Goal: Task Accomplishment & Management: Use online tool/utility

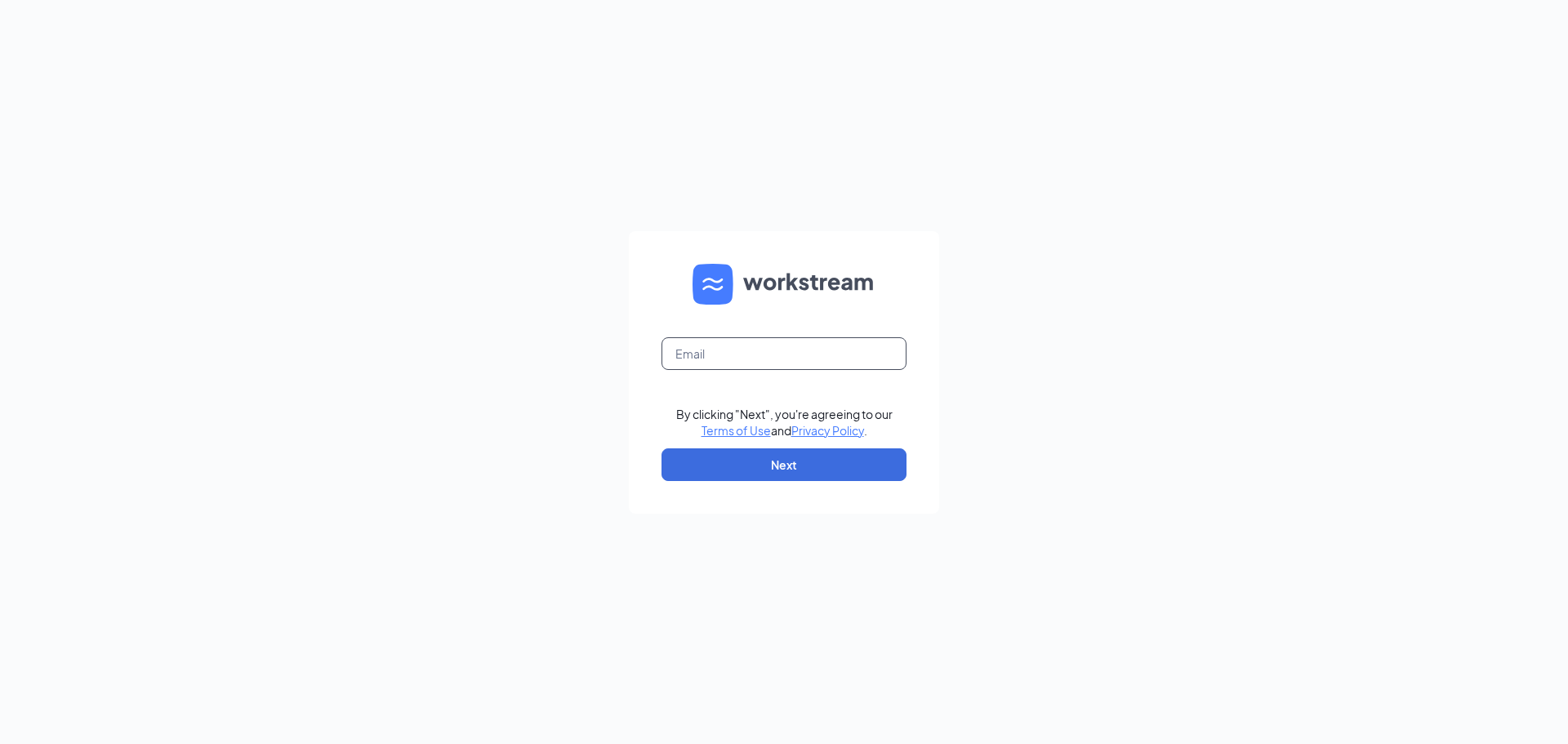
drag, startPoint x: 0, startPoint y: 0, endPoint x: 770, endPoint y: 354, distance: 847.5
click at [772, 349] on input "text" at bounding box center [784, 354] width 245 height 32
click at [779, 343] on input "text" at bounding box center [784, 354] width 245 height 32
type input "gmshelbyville@bleedblue.net"
click at [838, 487] on form "gmshelbyville@bleedblue.net By clicking "Next", you're agreeing to our Terms of…" at bounding box center [784, 372] width 310 height 283
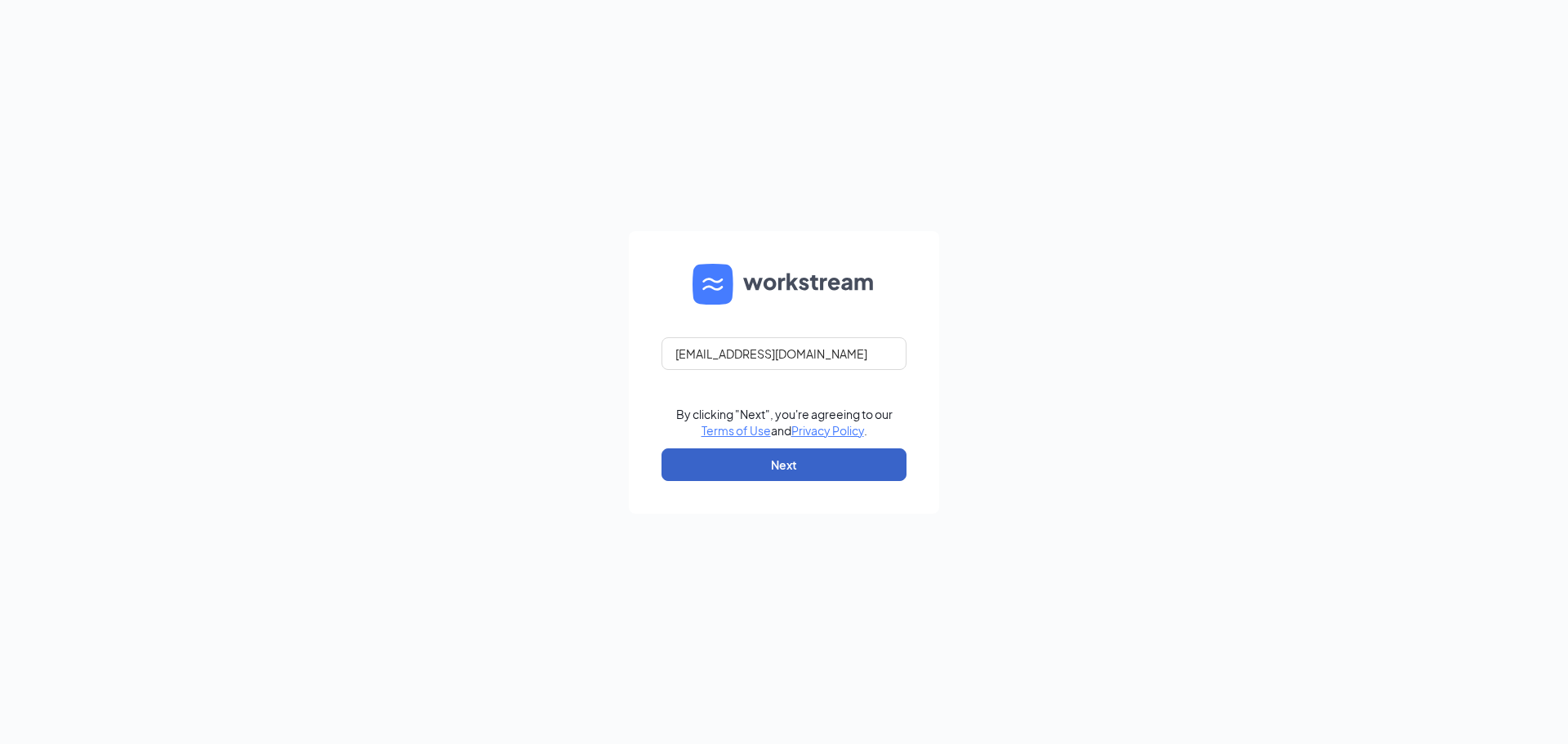
click at [845, 468] on button "Next" at bounding box center [784, 465] width 245 height 32
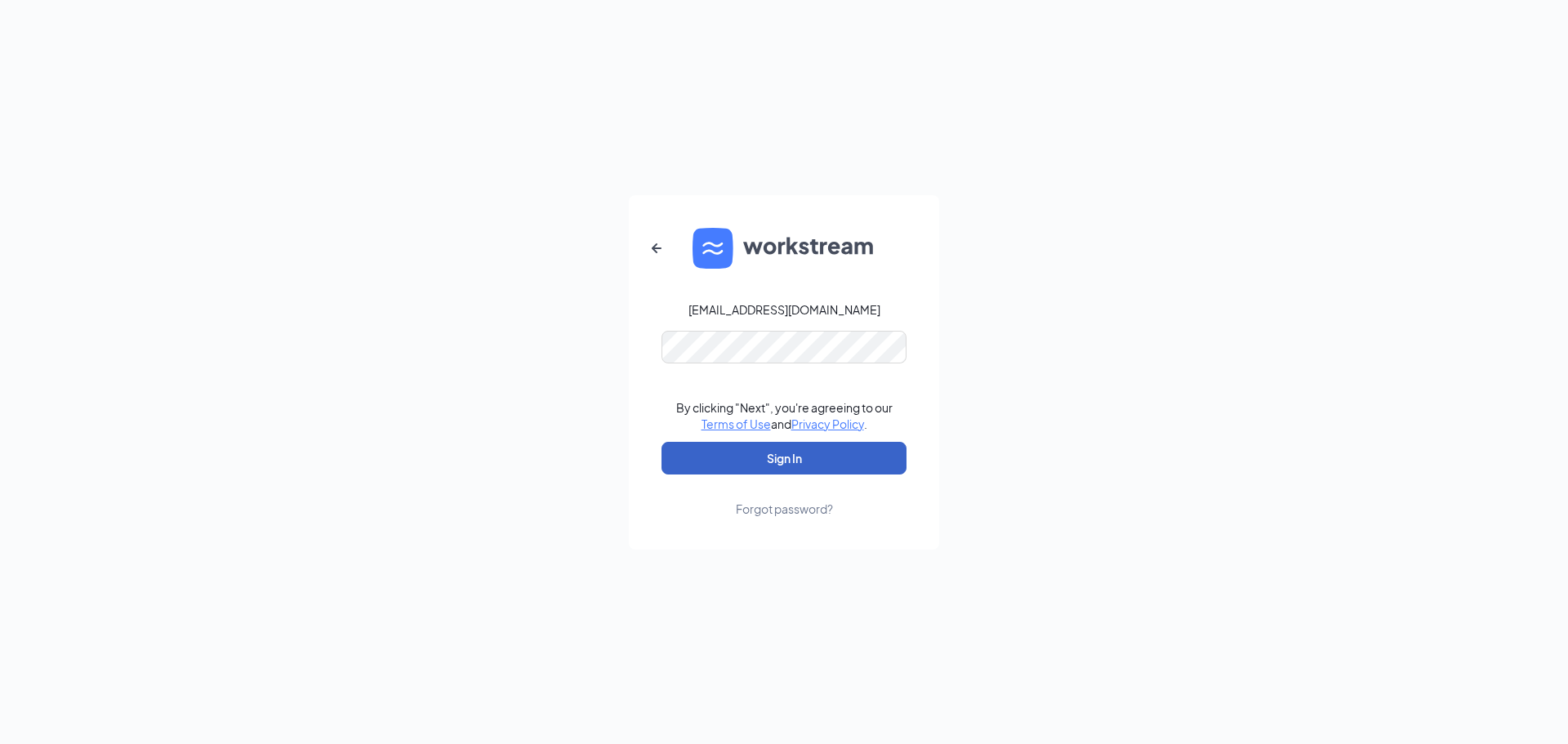
click at [823, 447] on button "Sign In" at bounding box center [784, 458] width 245 height 32
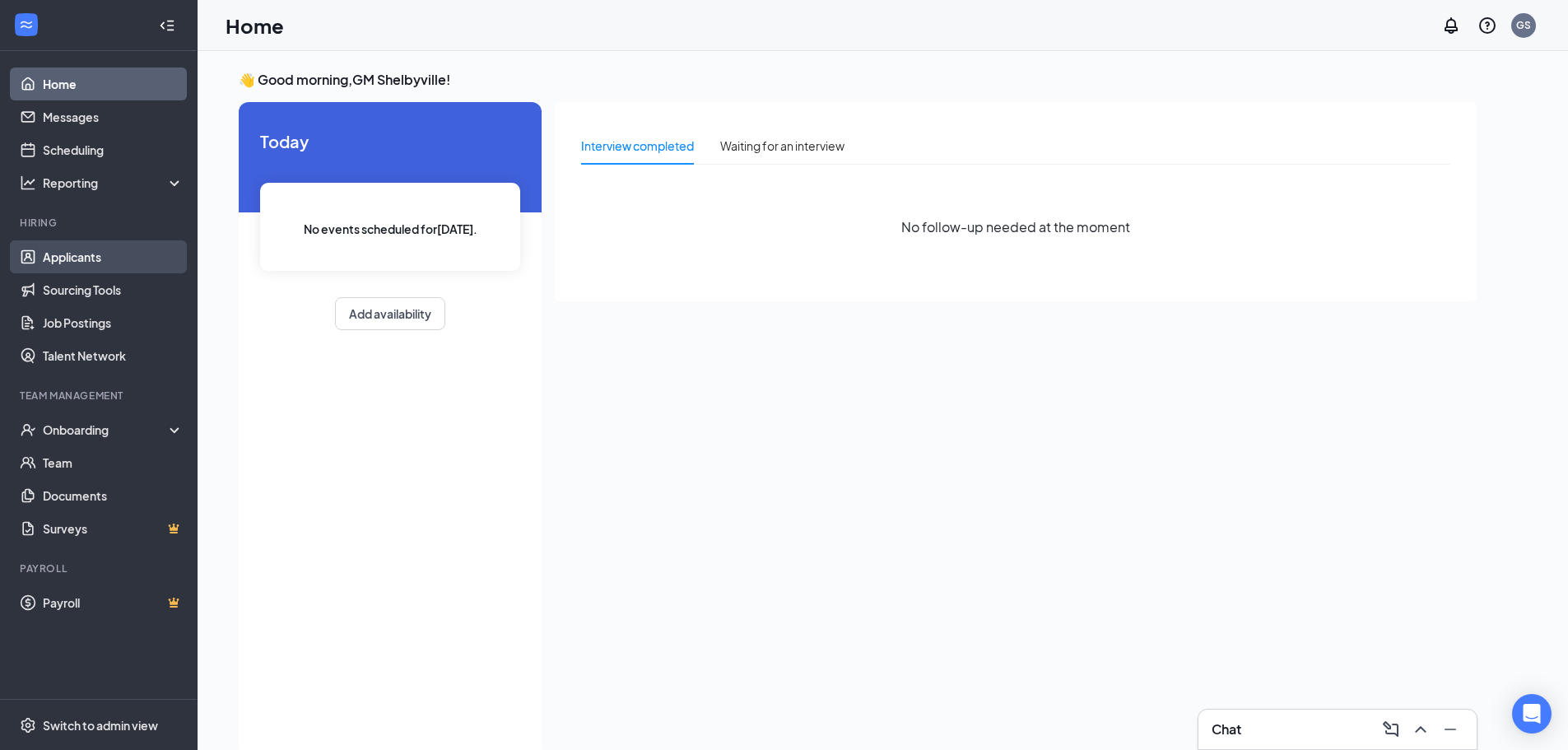
click at [80, 257] on link "Applicants" at bounding box center [113, 257] width 140 height 33
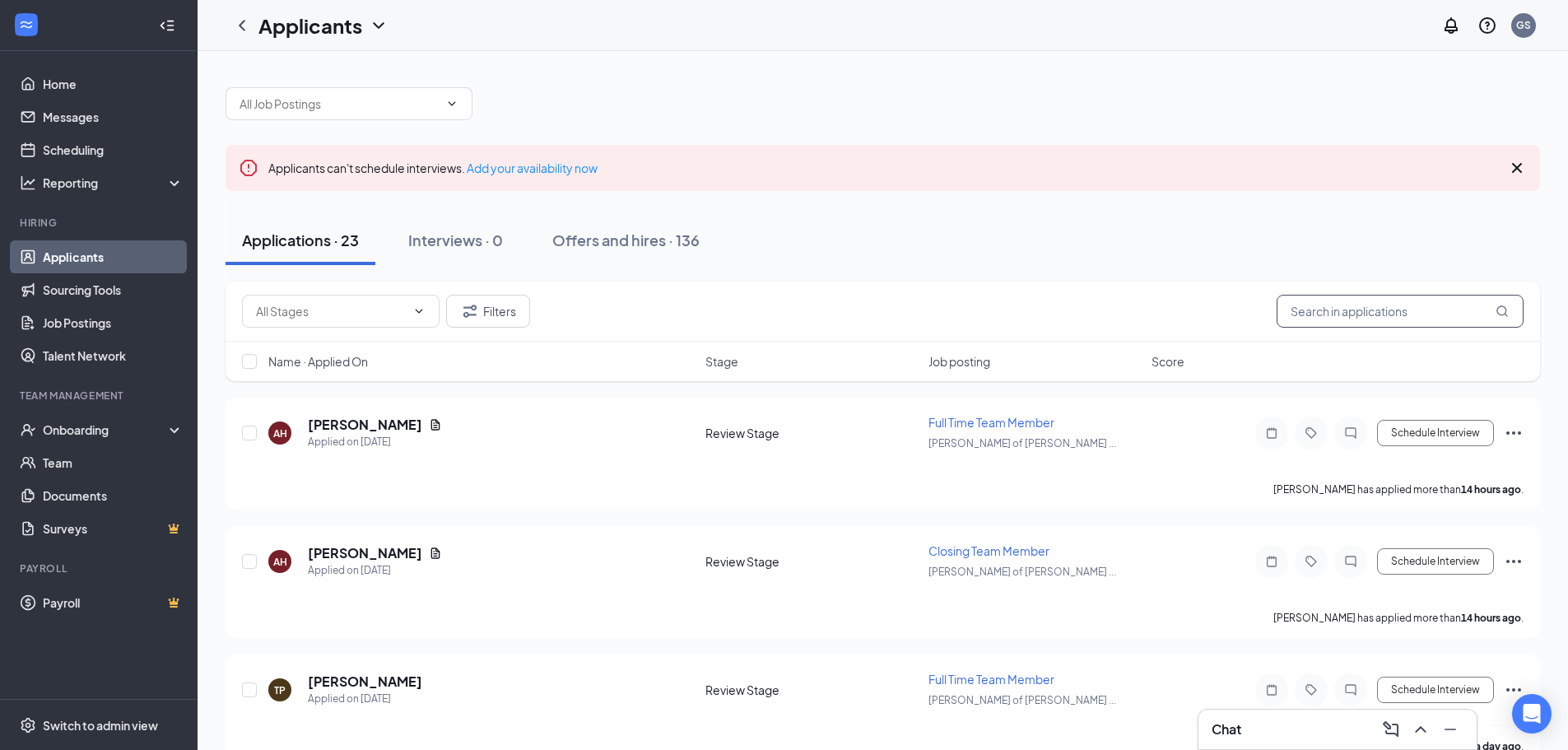
click at [1378, 306] on input "text" at bounding box center [1400, 311] width 247 height 33
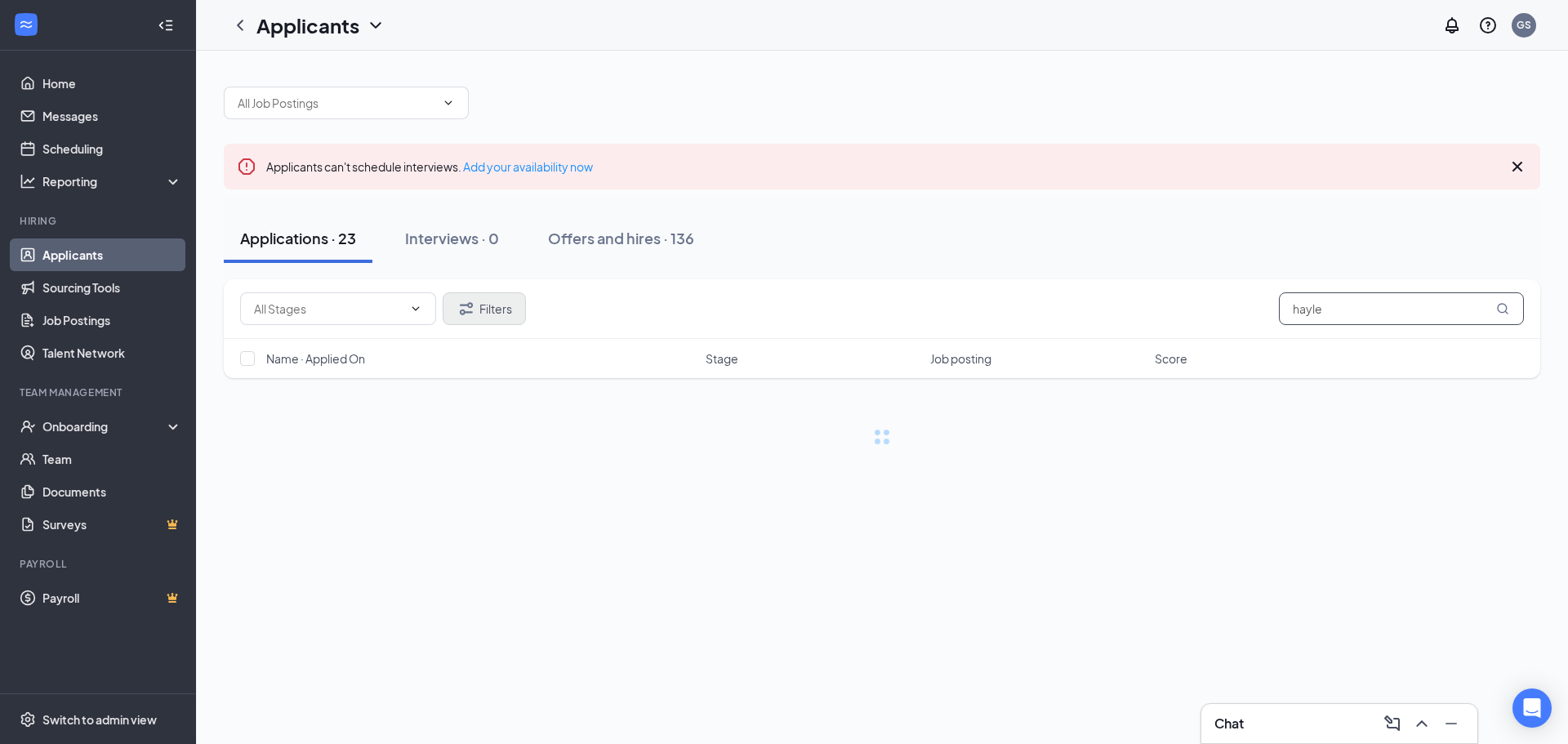
type input "hayle"
click at [483, 308] on button "Filters" at bounding box center [484, 308] width 83 height 32
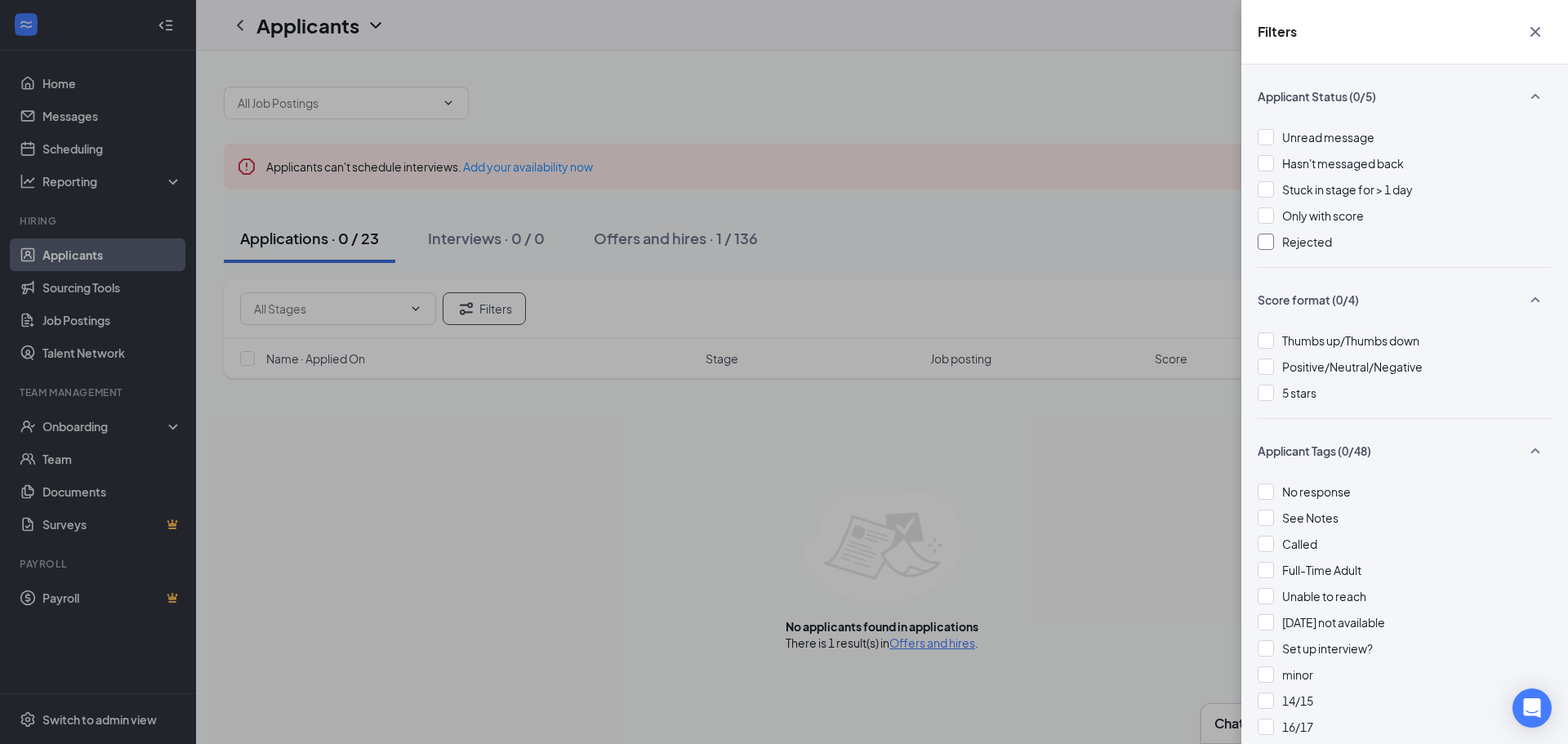
click at [1277, 239] on div "Rejected" at bounding box center [1405, 241] width 294 height 18
click at [854, 223] on div "Filters Applicant Status (1/5) Unread message Hasn't messaged back Stuck in sta…" at bounding box center [784, 372] width 1568 height 744
click at [507, 236] on div "Filters Applicant Status (1/5) Unread message Hasn't messaged back Stuck in sta…" at bounding box center [784, 372] width 1568 height 744
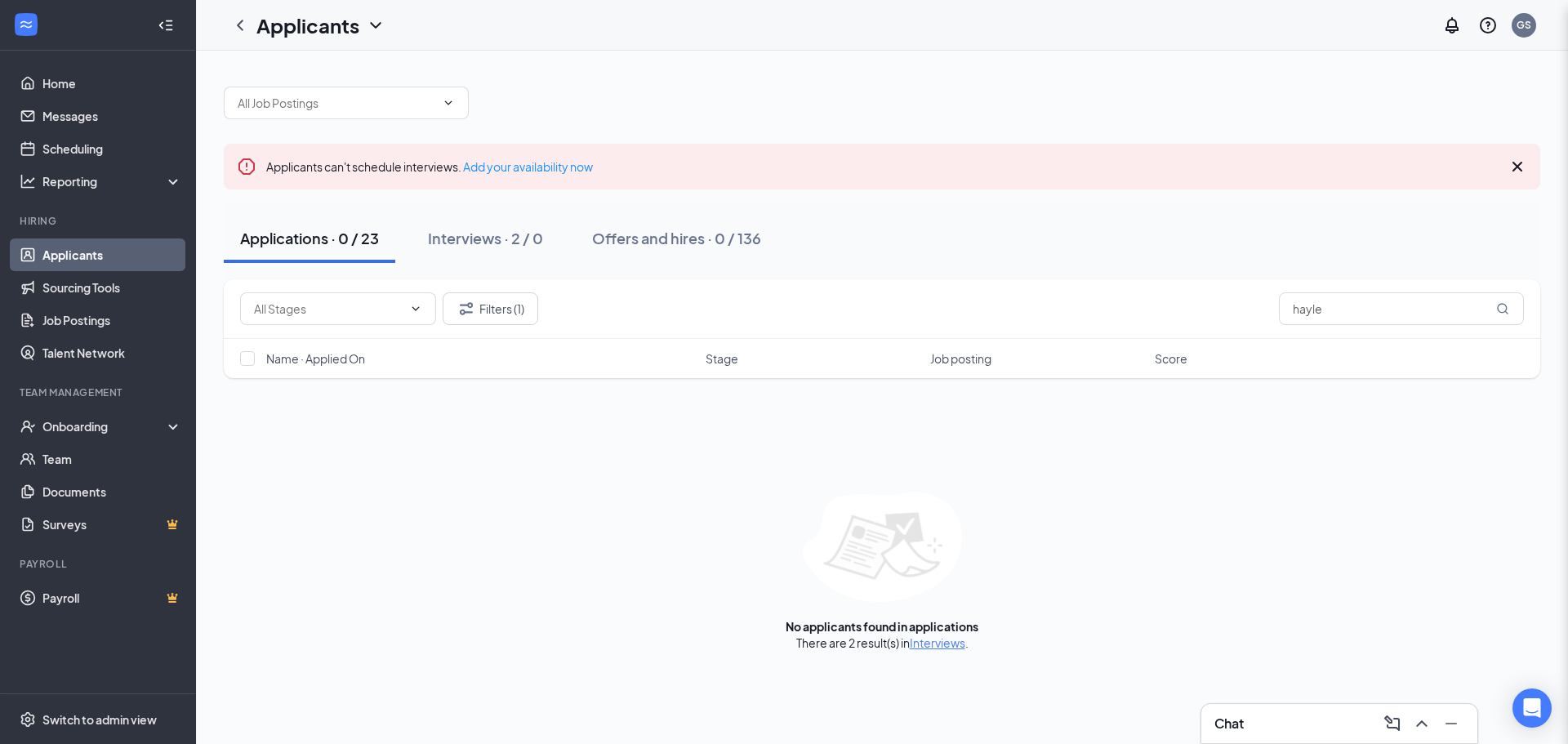
click at [506, 237] on div "Interviews · 2 / 0" at bounding box center [485, 238] width 115 height 21
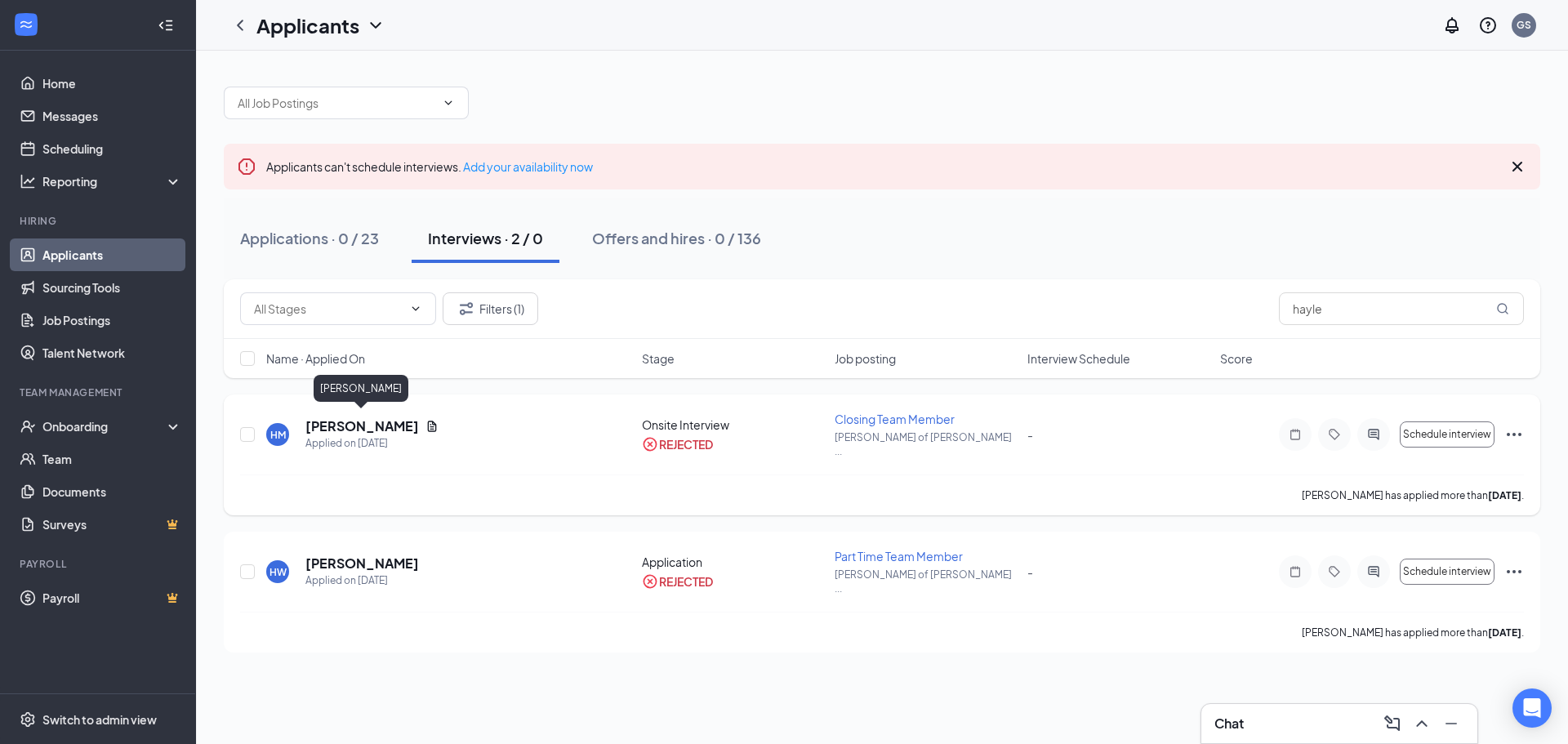
click at [364, 421] on h5 "[PERSON_NAME]" at bounding box center [361, 425] width 114 height 18
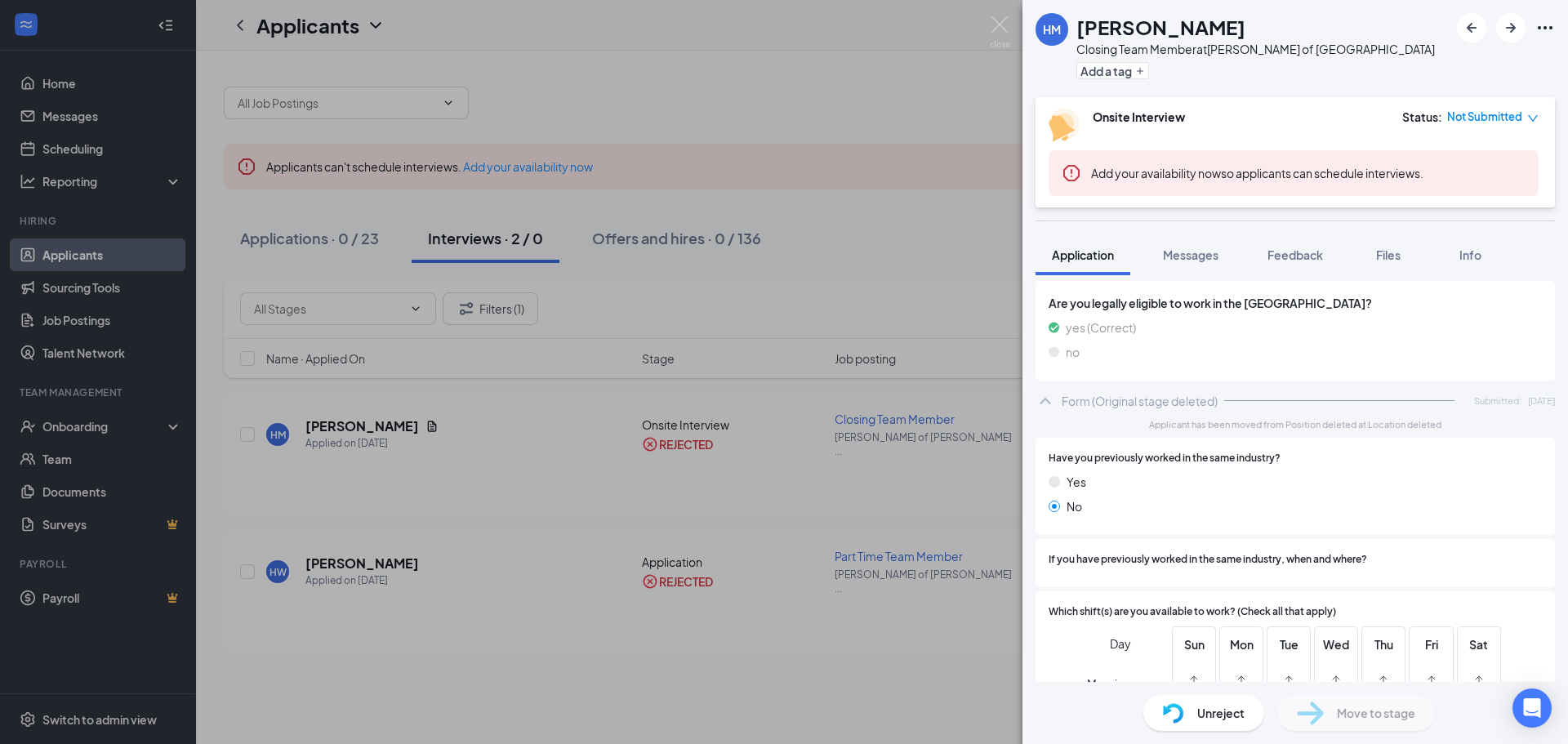
scroll to position [341, 0]
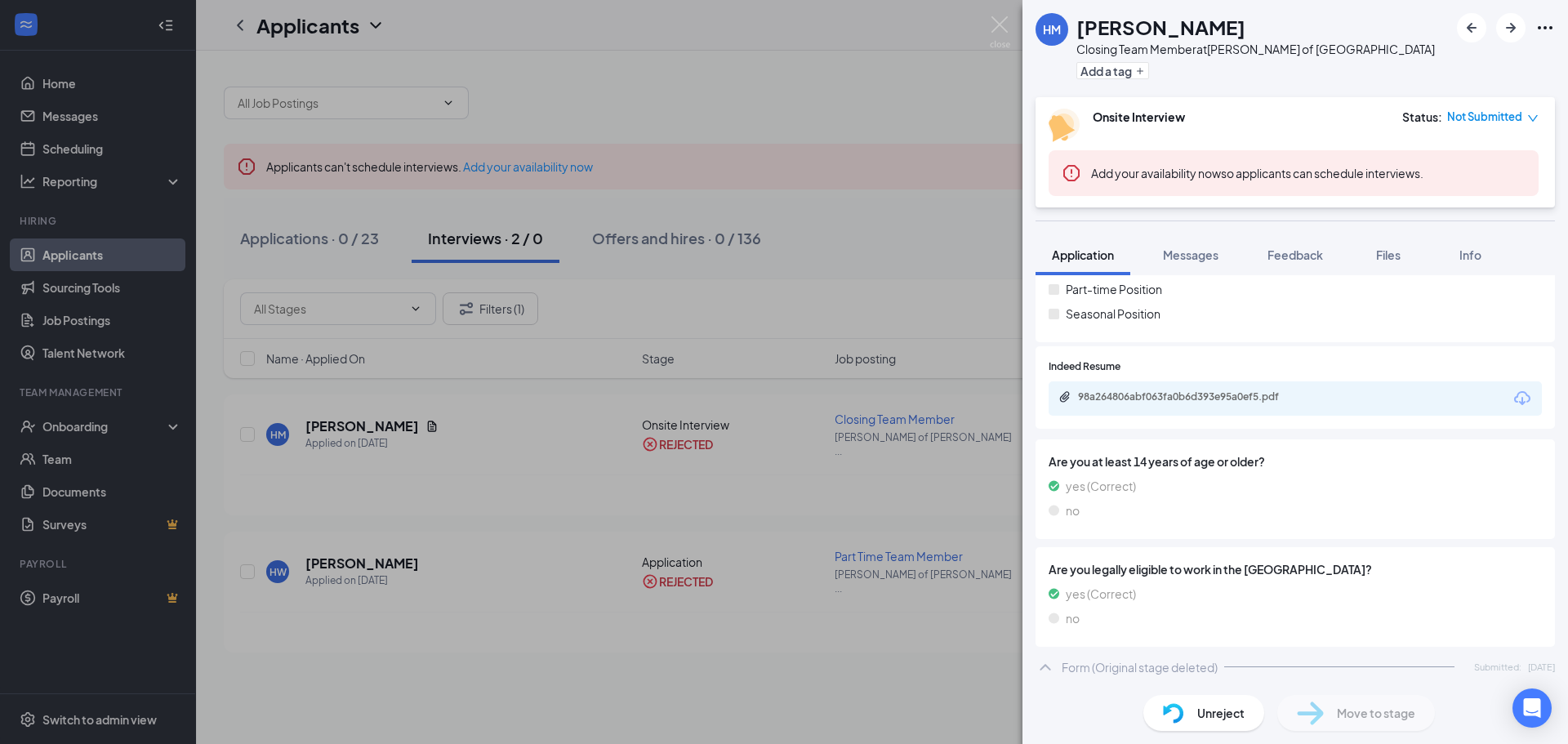
click at [783, 444] on div "HM [PERSON_NAME] Closing Team Member at [GEOGRAPHIC_DATA][PERSON_NAME] of [GEOG…" at bounding box center [784, 372] width 1568 height 744
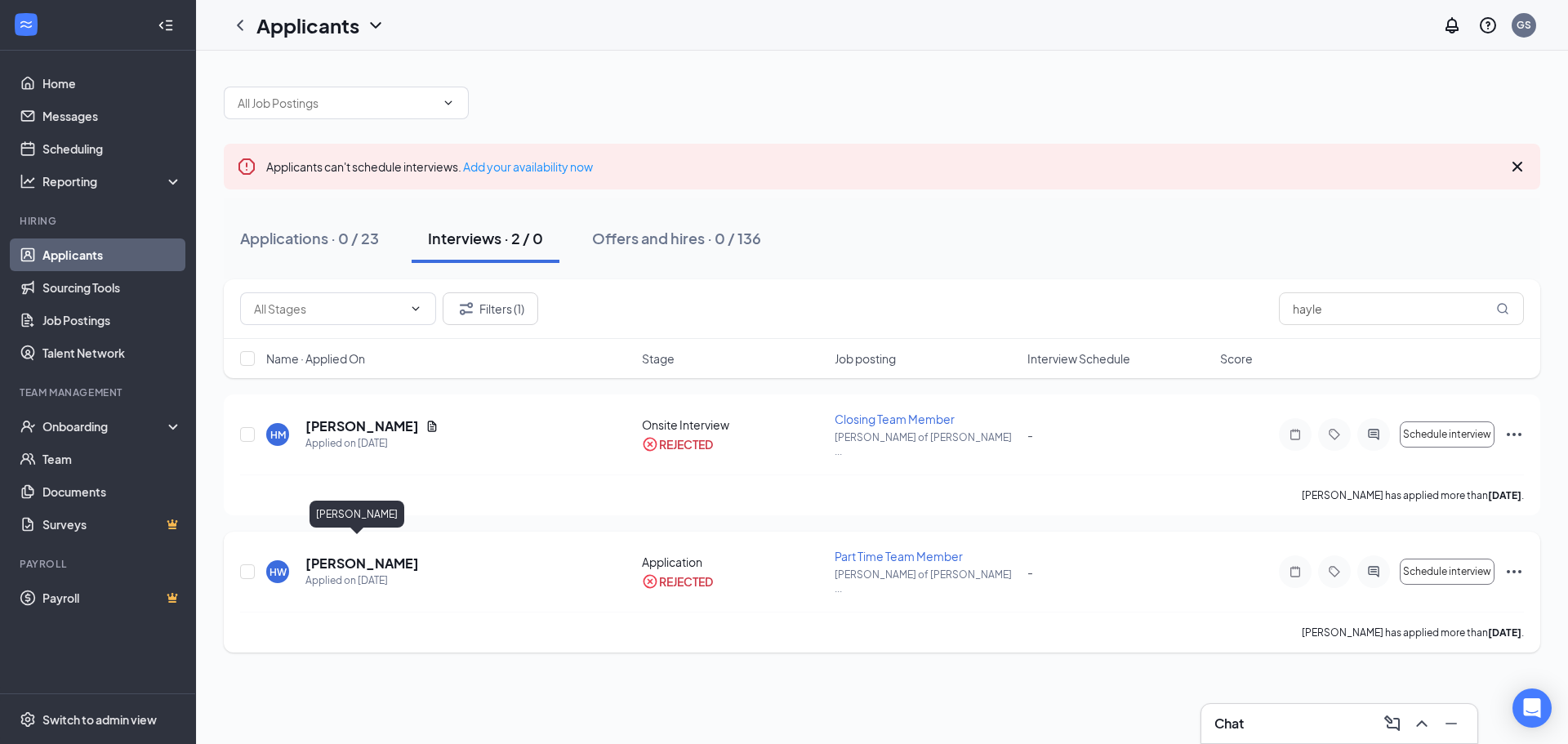
click at [361, 554] on h5 "[PERSON_NAME]" at bounding box center [361, 563] width 114 height 18
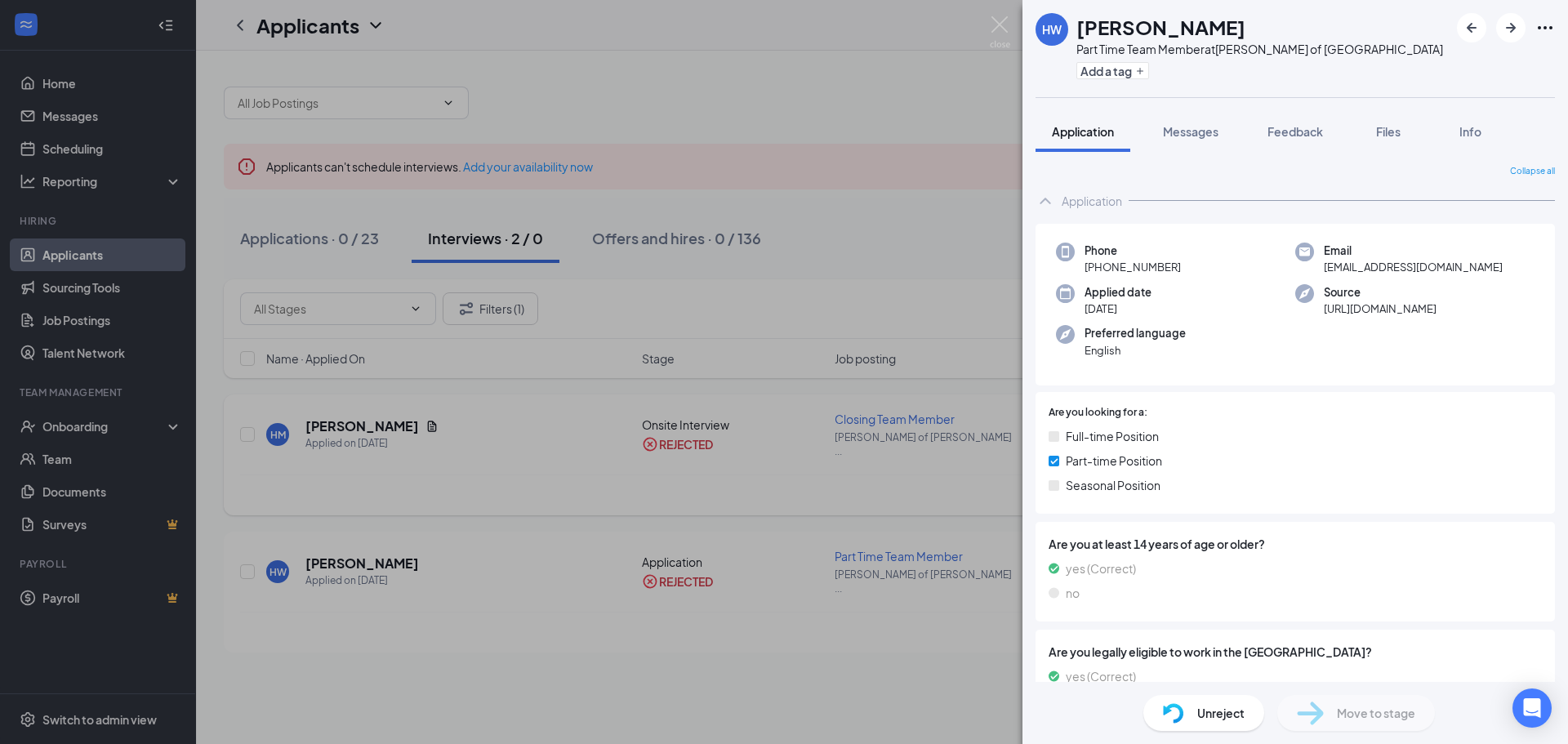
click at [925, 508] on div "HW [PERSON_NAME] Part Time Team Member at [PERSON_NAME] of Shelbyville Add a ta…" at bounding box center [784, 372] width 1568 height 744
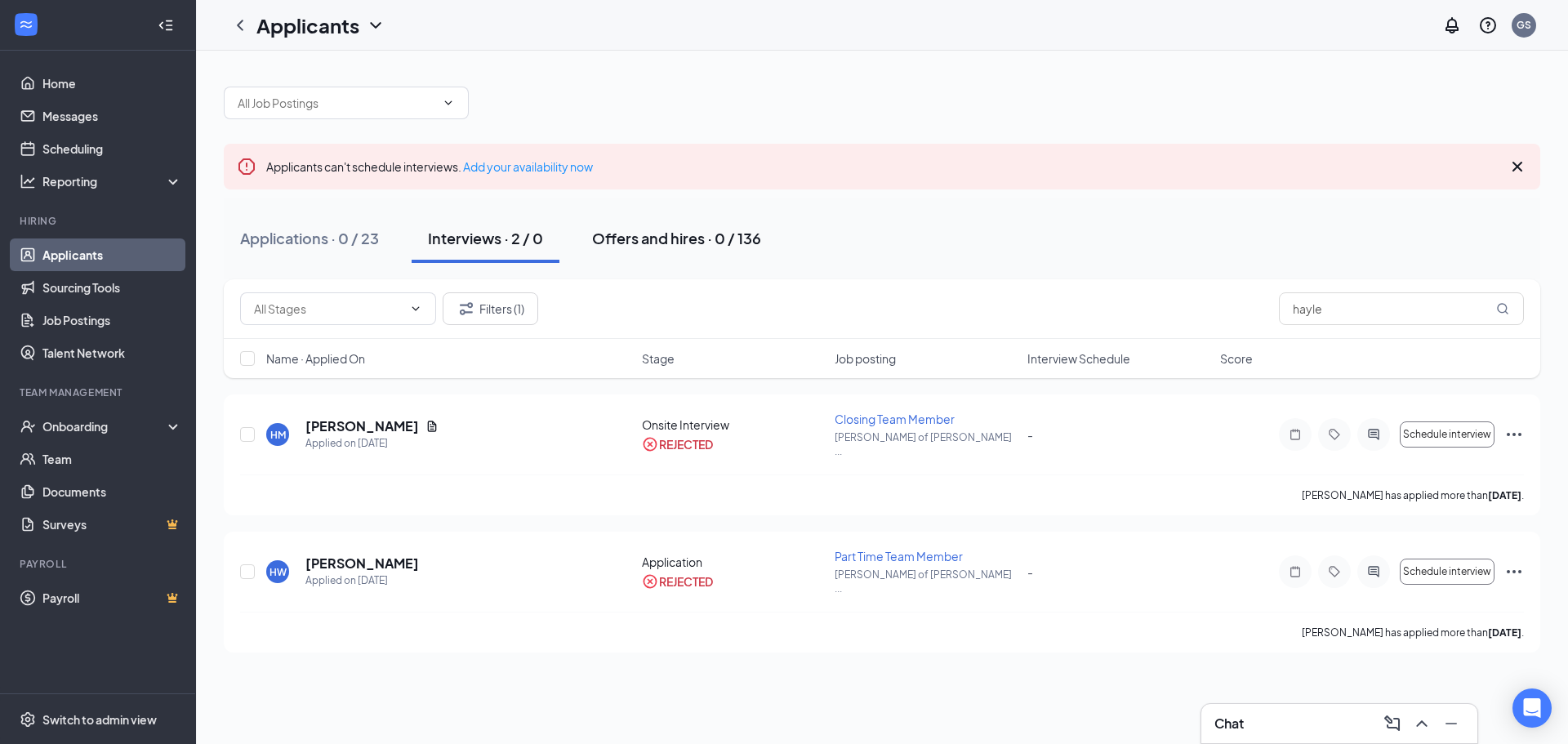
click at [702, 240] on div "Offers and hires · 0 / 136" at bounding box center [677, 238] width 169 height 21
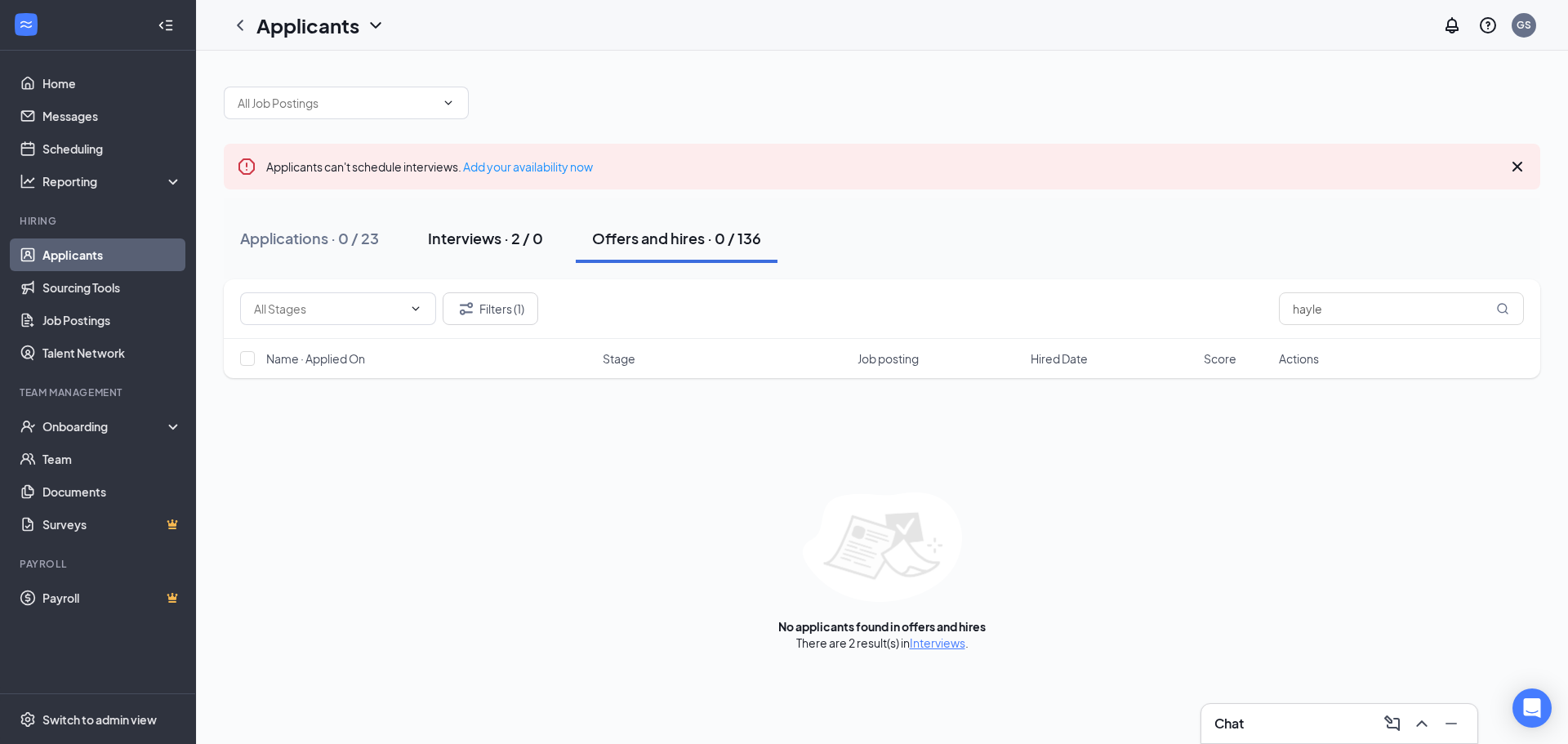
click at [499, 244] on div "Interviews · 2 / 0" at bounding box center [485, 238] width 115 height 21
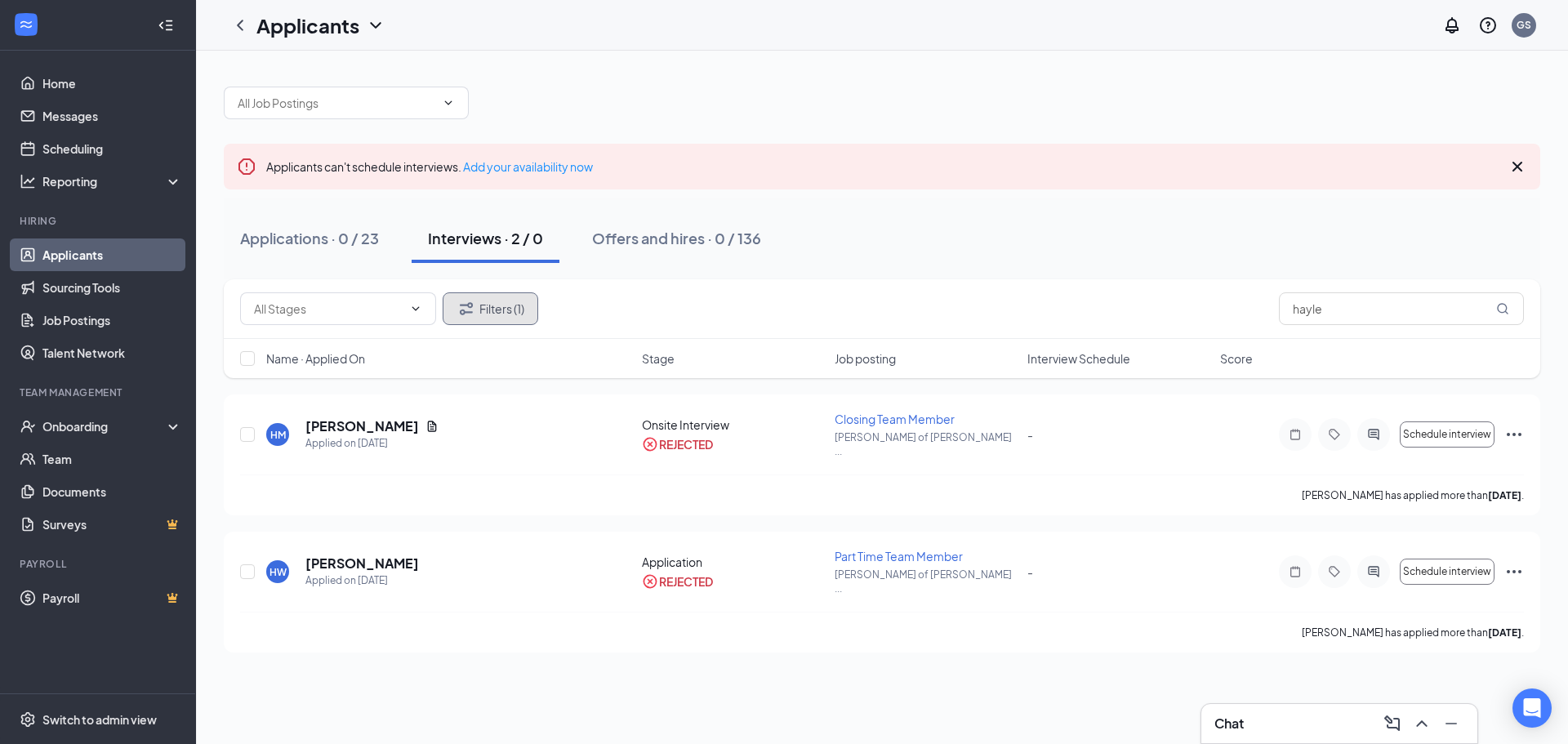
click at [519, 298] on button "Filters (1)" at bounding box center [490, 308] width 96 height 32
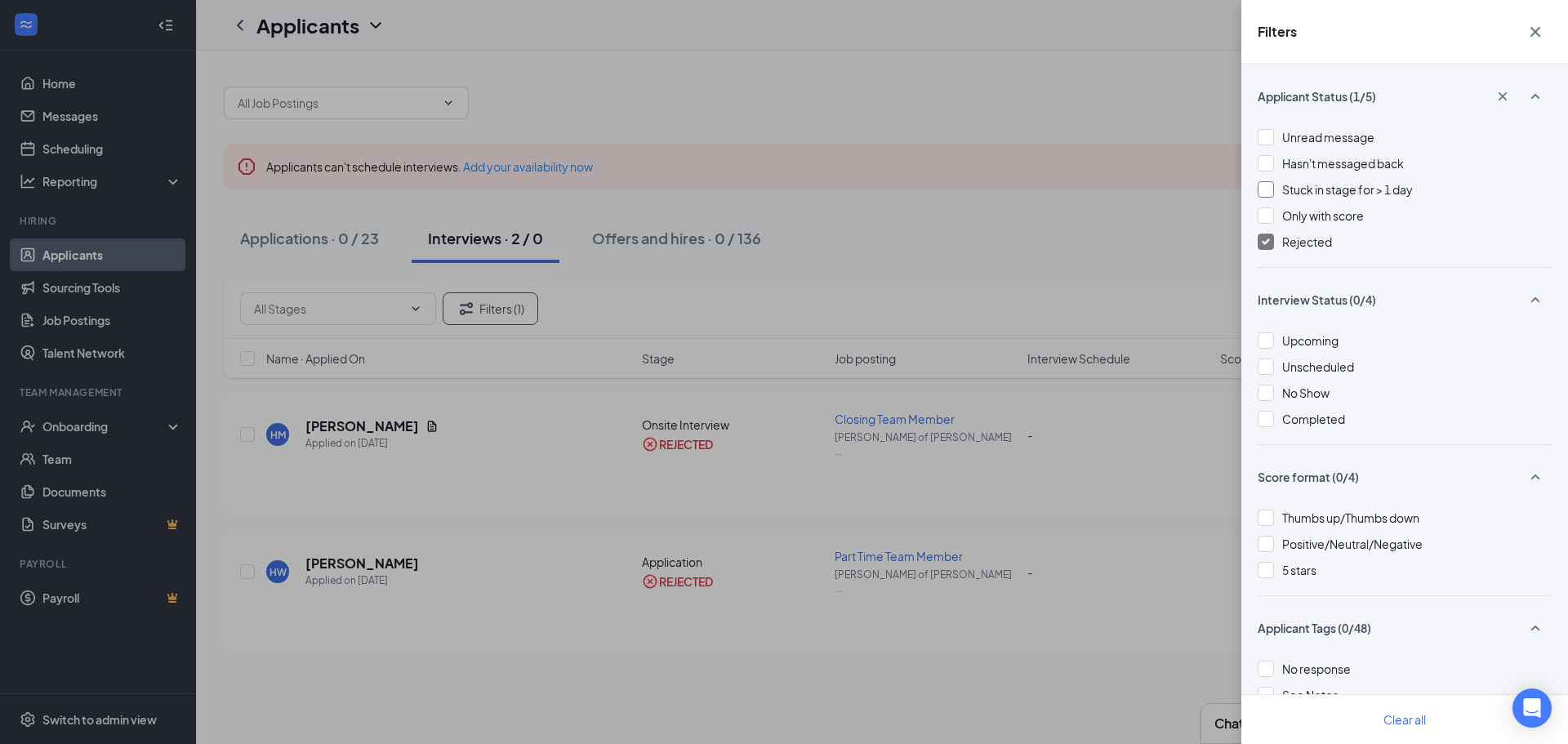
click at [1284, 192] on span "Stuck in stage for > 1 day" at bounding box center [1347, 189] width 131 height 15
click at [1295, 217] on span "Only with score" at bounding box center [1323, 215] width 82 height 15
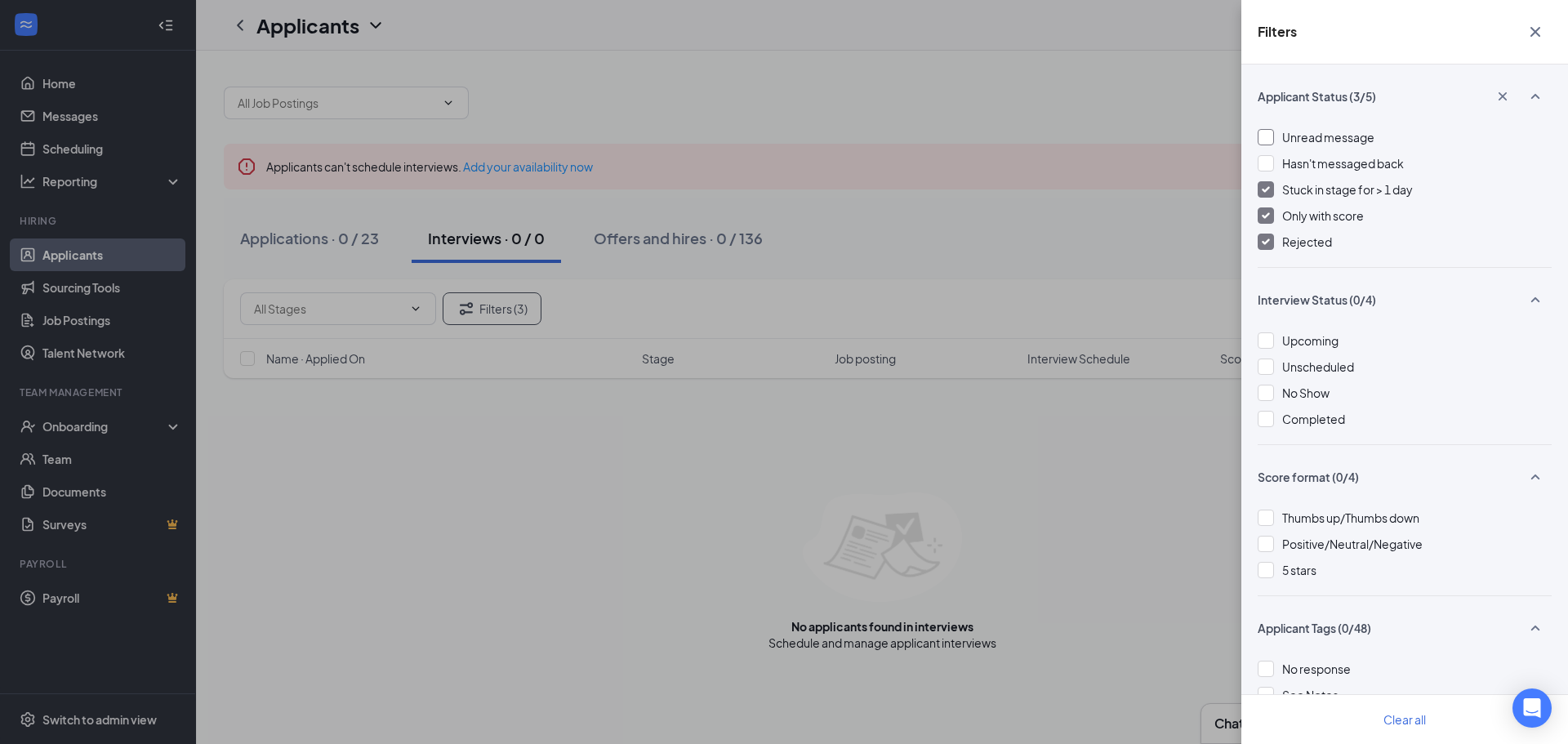
click at [1284, 136] on span "Unread message" at bounding box center [1328, 137] width 92 height 15
click at [1284, 160] on span "Hasn't messaged back" at bounding box center [1342, 163] width 121 height 15
click at [1275, 135] on div "Unread message" at bounding box center [1405, 137] width 294 height 18
click at [1272, 154] on div "Unread message Hasn't messaged back Stuck in stage for > 1 day Only with score …" at bounding box center [1405, 197] width 294 height 138
click at [1268, 184] on div at bounding box center [1266, 189] width 16 height 16
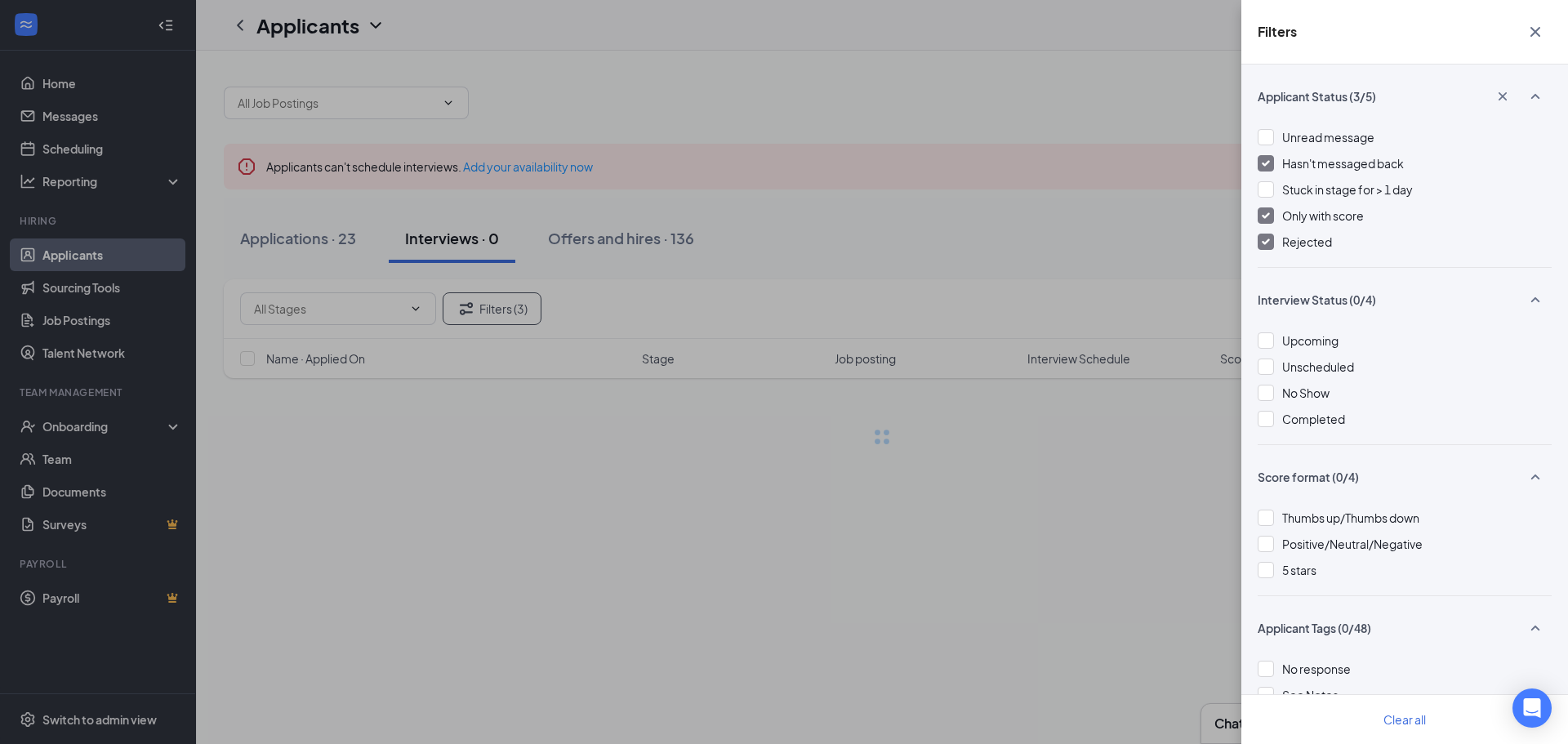
click at [1268, 168] on div at bounding box center [1266, 163] width 16 height 16
click at [1269, 207] on div "Only with score" at bounding box center [1405, 215] width 294 height 18
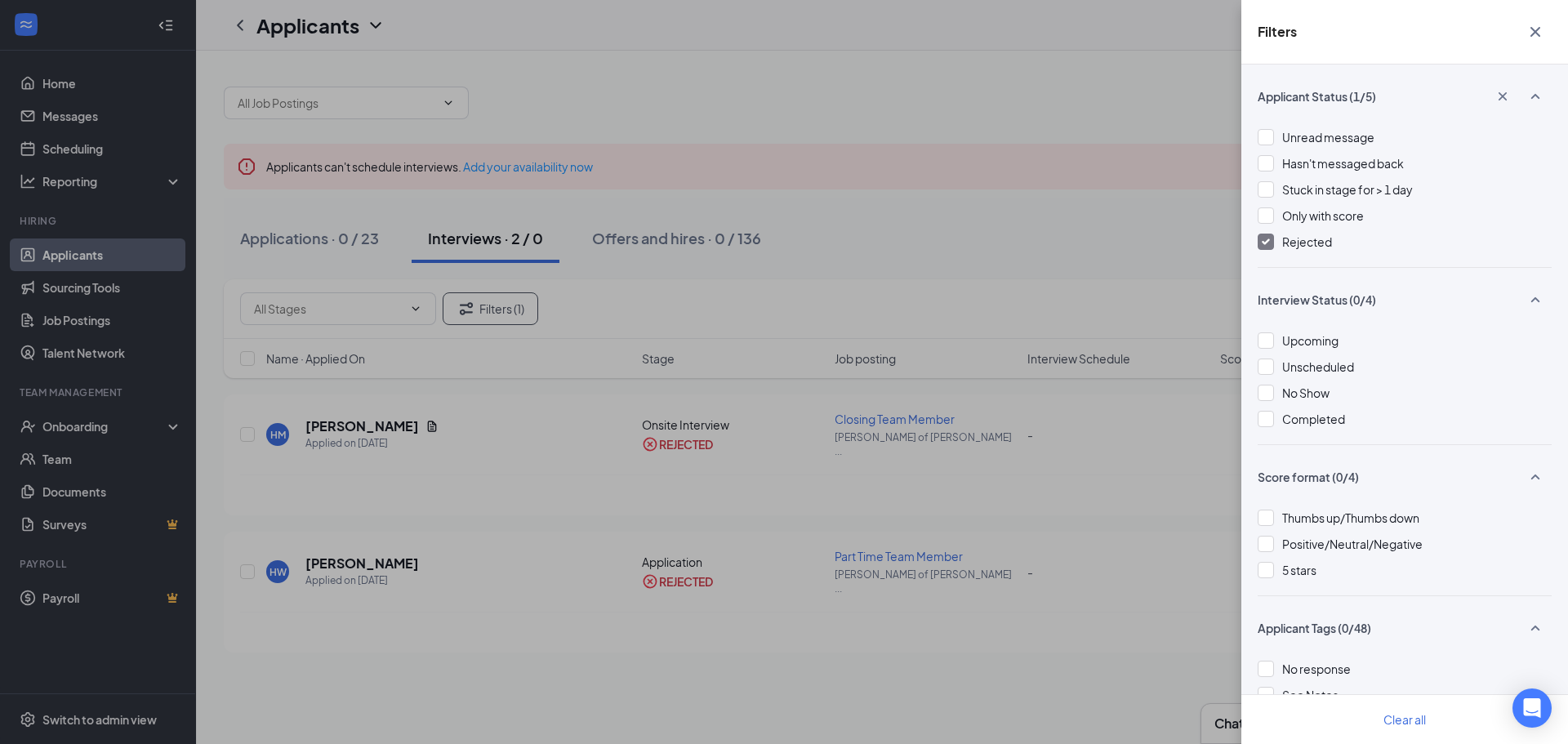
click at [1269, 233] on div at bounding box center [1266, 241] width 16 height 16
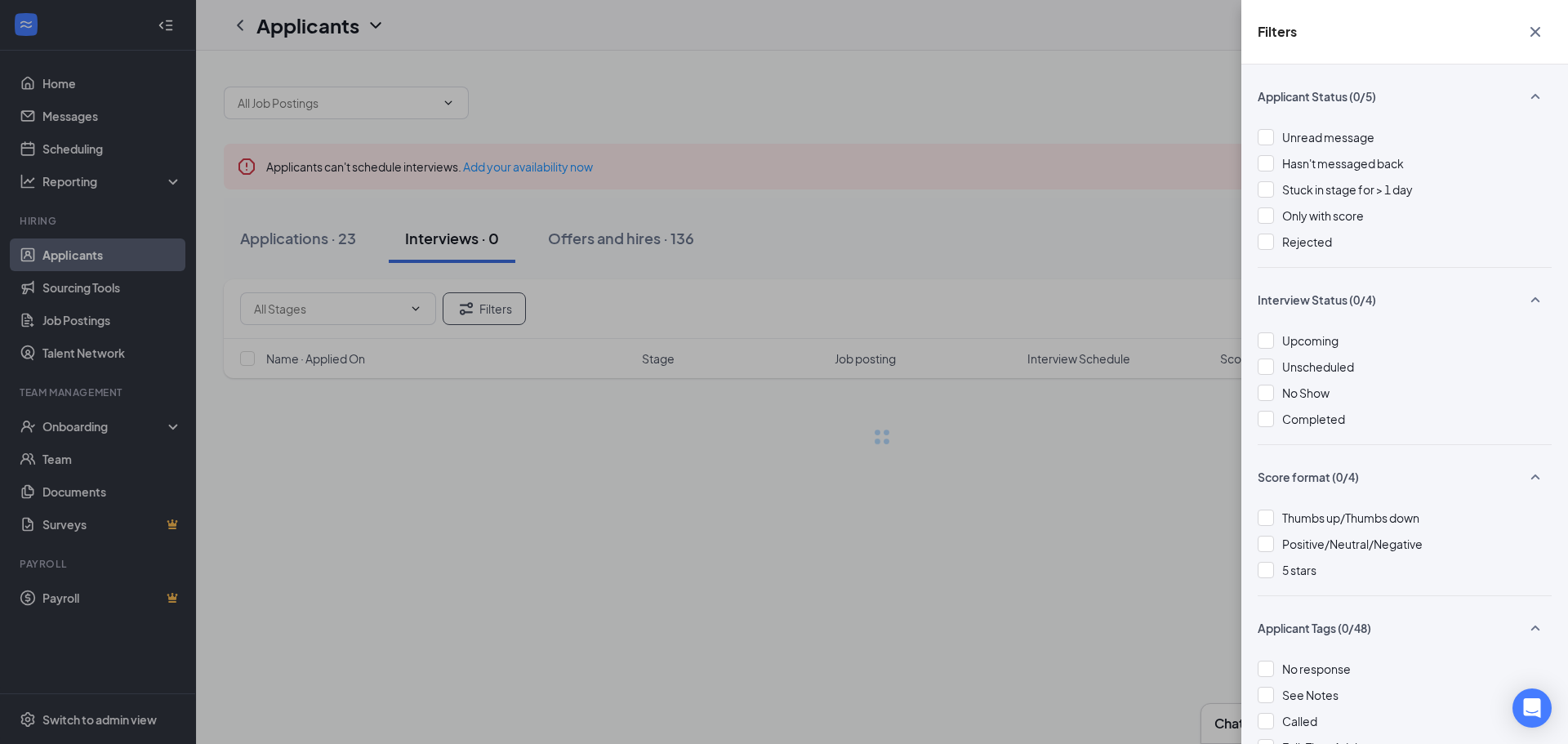
click at [1212, 225] on div "Filters Applicant Status (0/5) Unread message Hasn't messaged back Stuck in sta…" at bounding box center [784, 372] width 1568 height 744
click at [339, 241] on div "Filters Applicant Status (0/5) Unread message Hasn't messaged back Stuck in sta…" at bounding box center [784, 372] width 1568 height 744
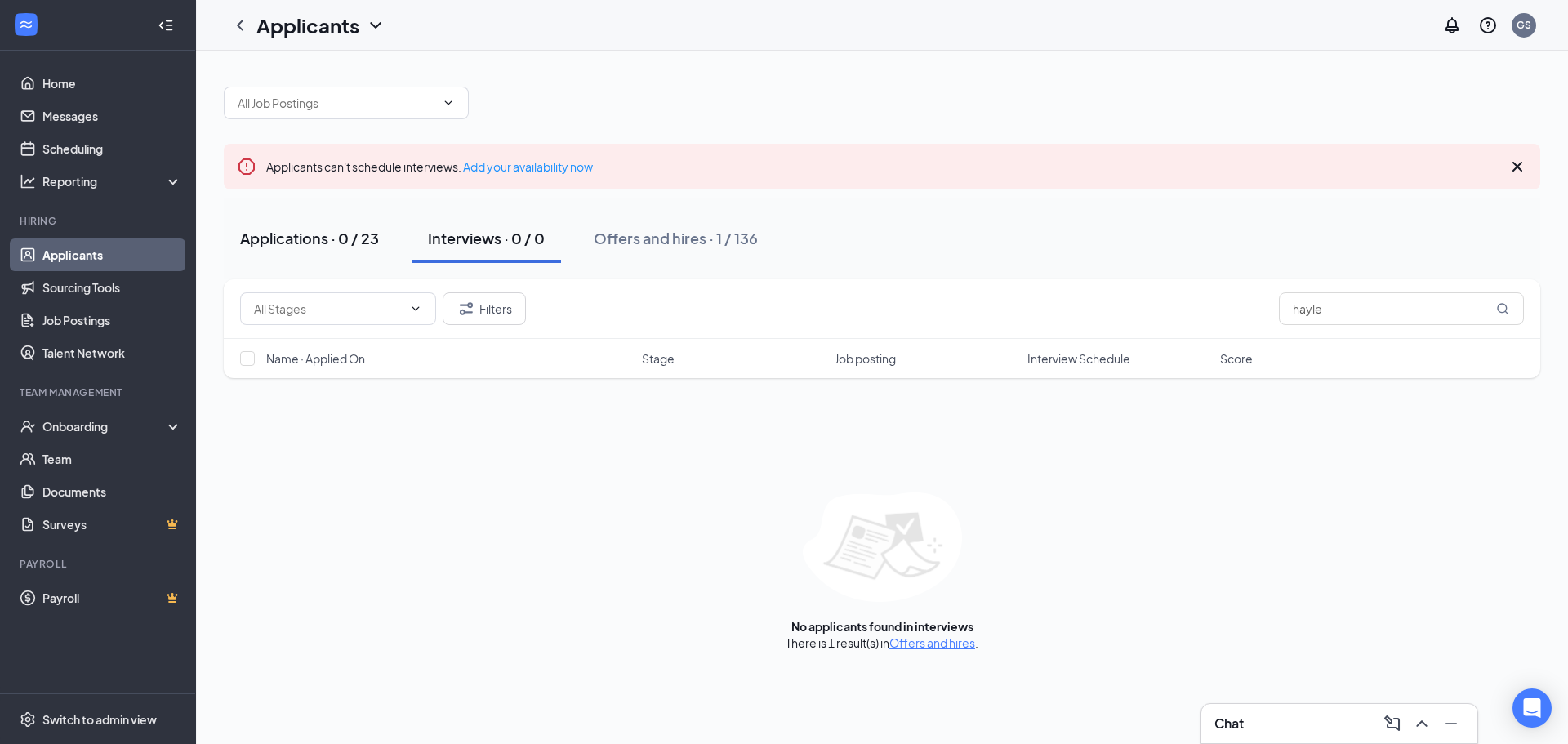
click at [290, 243] on div "Applications · 0 / 23" at bounding box center [309, 238] width 138 height 21
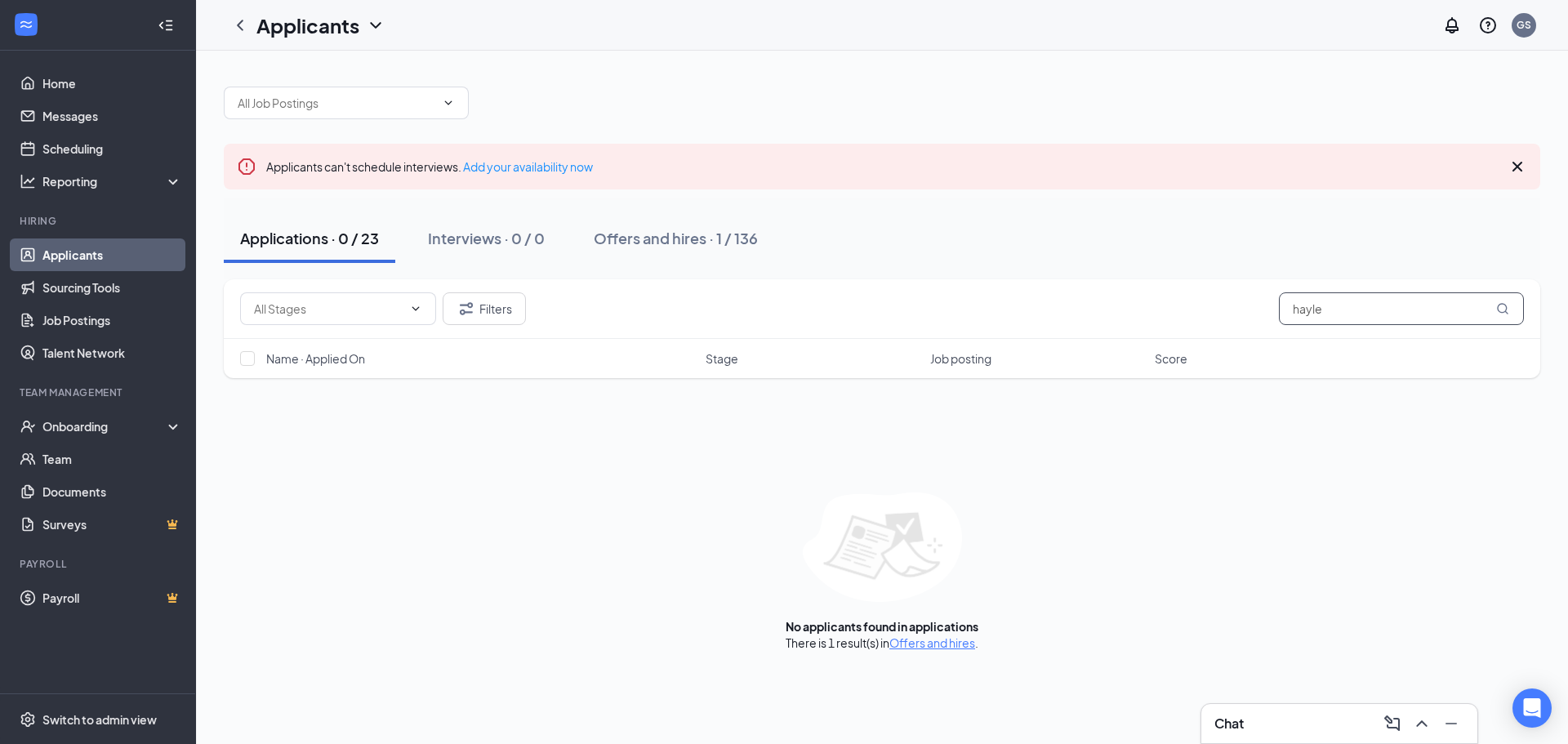
drag, startPoint x: 1356, startPoint y: 310, endPoint x: 1169, endPoint y: 289, distance: 188.2
click at [1224, 304] on div "Filters hayle" at bounding box center [882, 308] width 1283 height 32
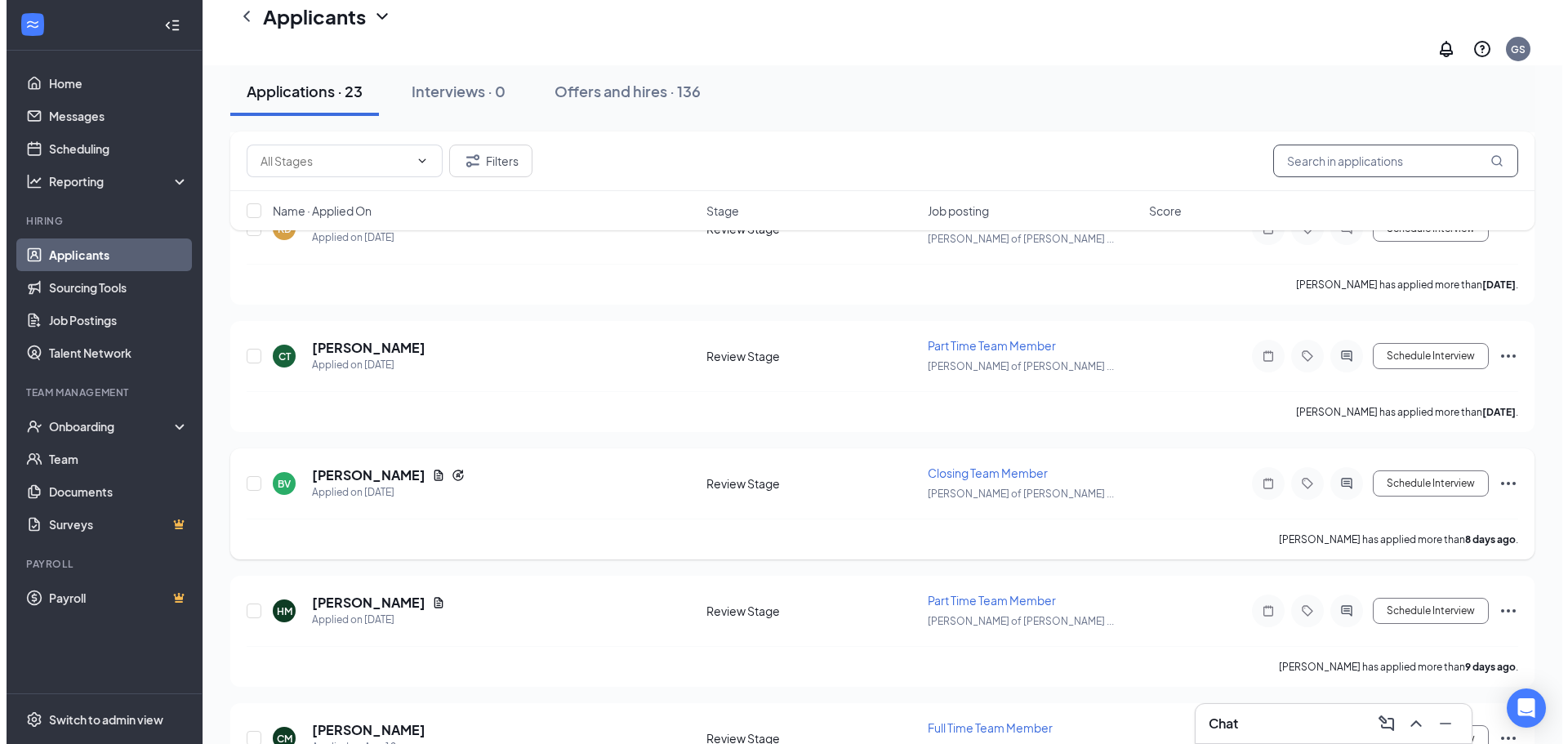
scroll to position [1224, 0]
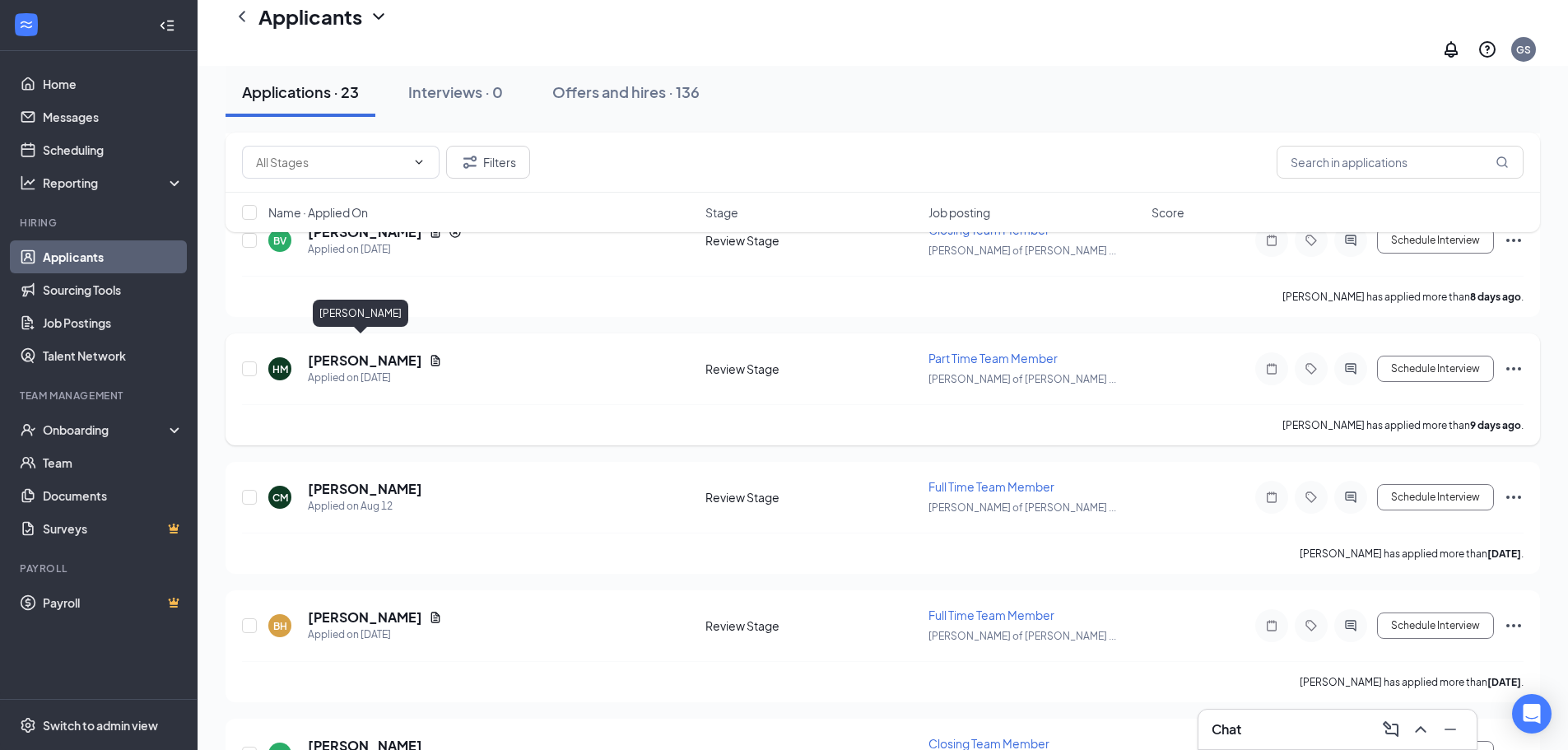
click at [381, 351] on h5 "[PERSON_NAME]" at bounding box center [364, 360] width 115 height 18
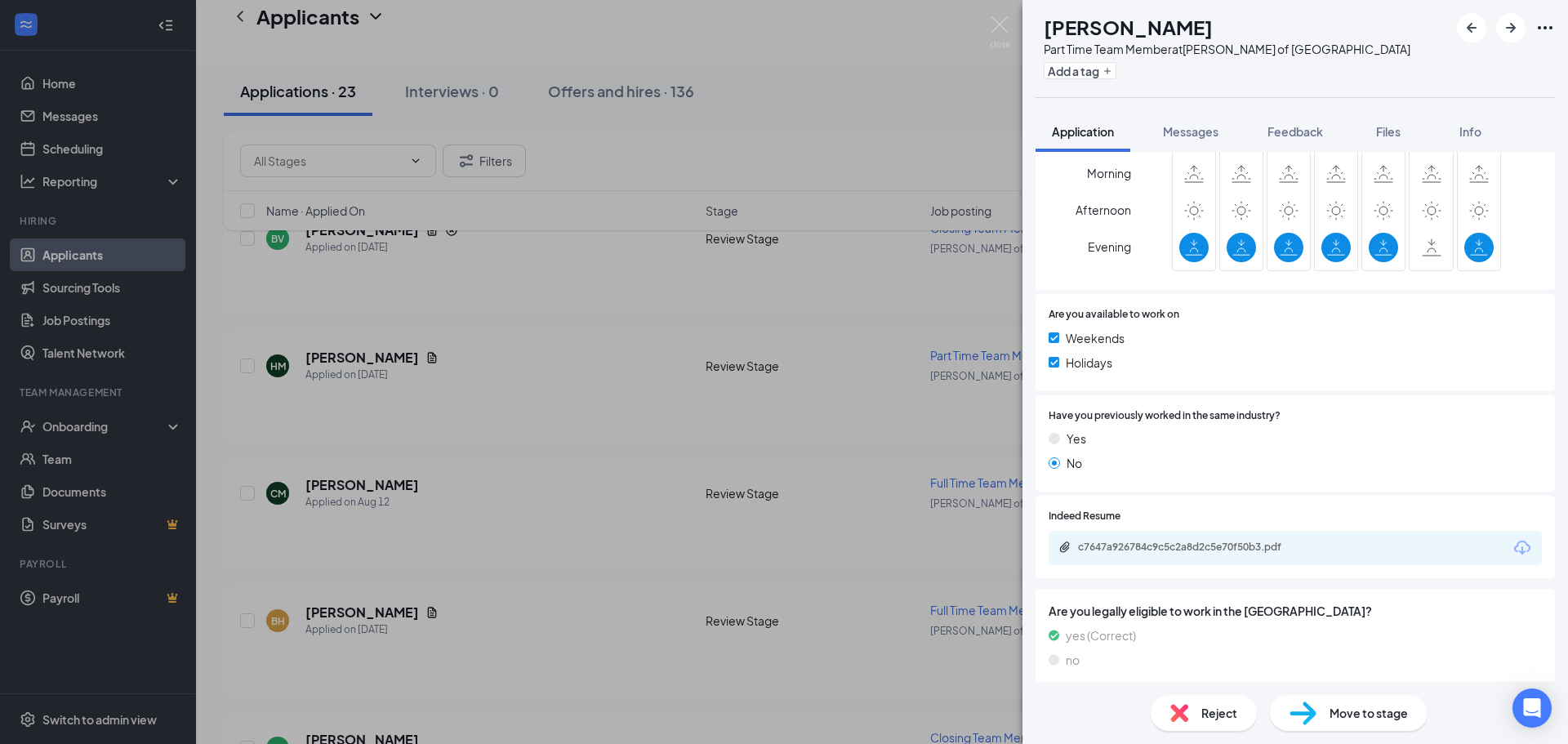
scroll to position [618, 0]
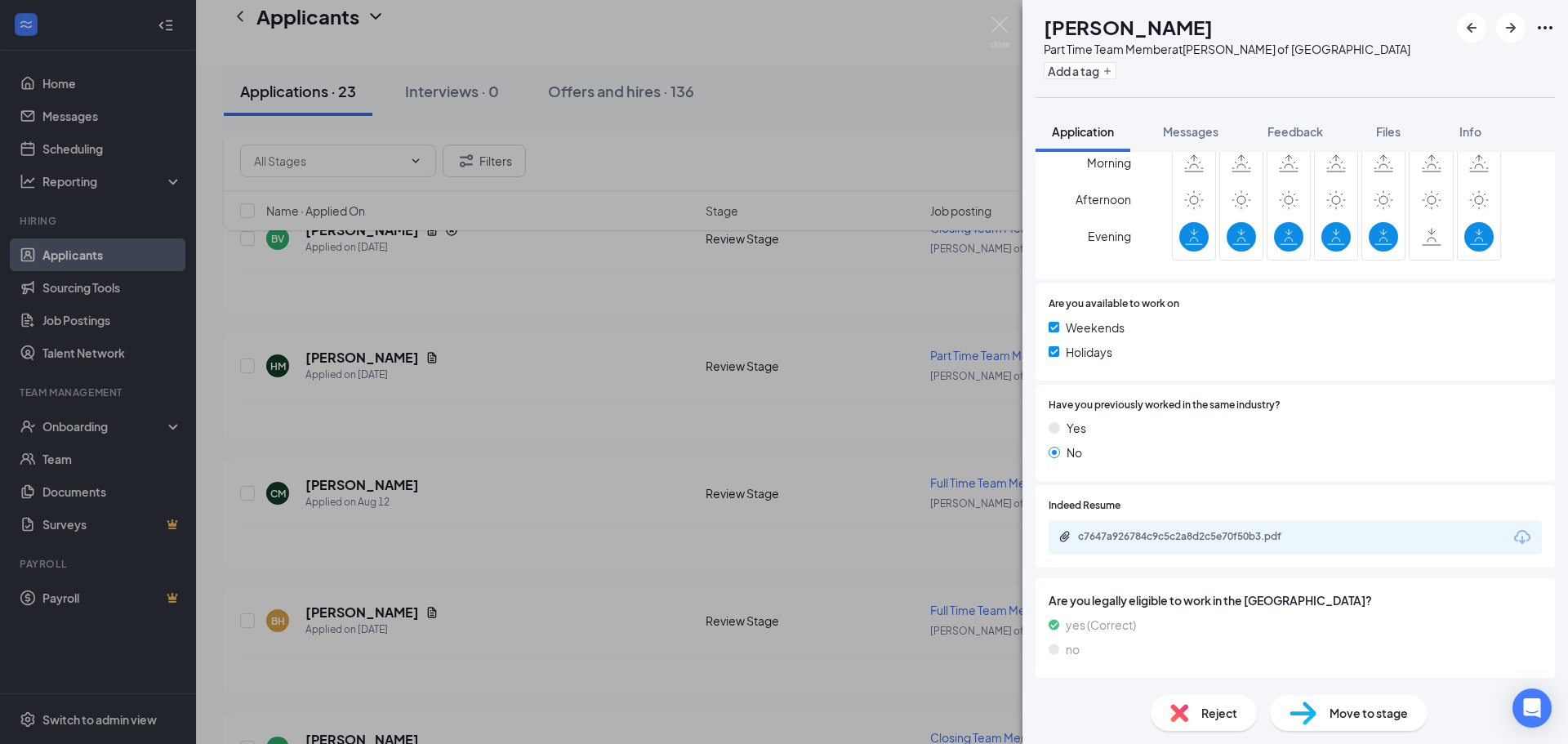
click at [655, 547] on div "[PERSON_NAME] Part Time Team Member at [GEOGRAPHIC_DATA][PERSON_NAME] of [GEOGR…" at bounding box center [784, 372] width 1568 height 744
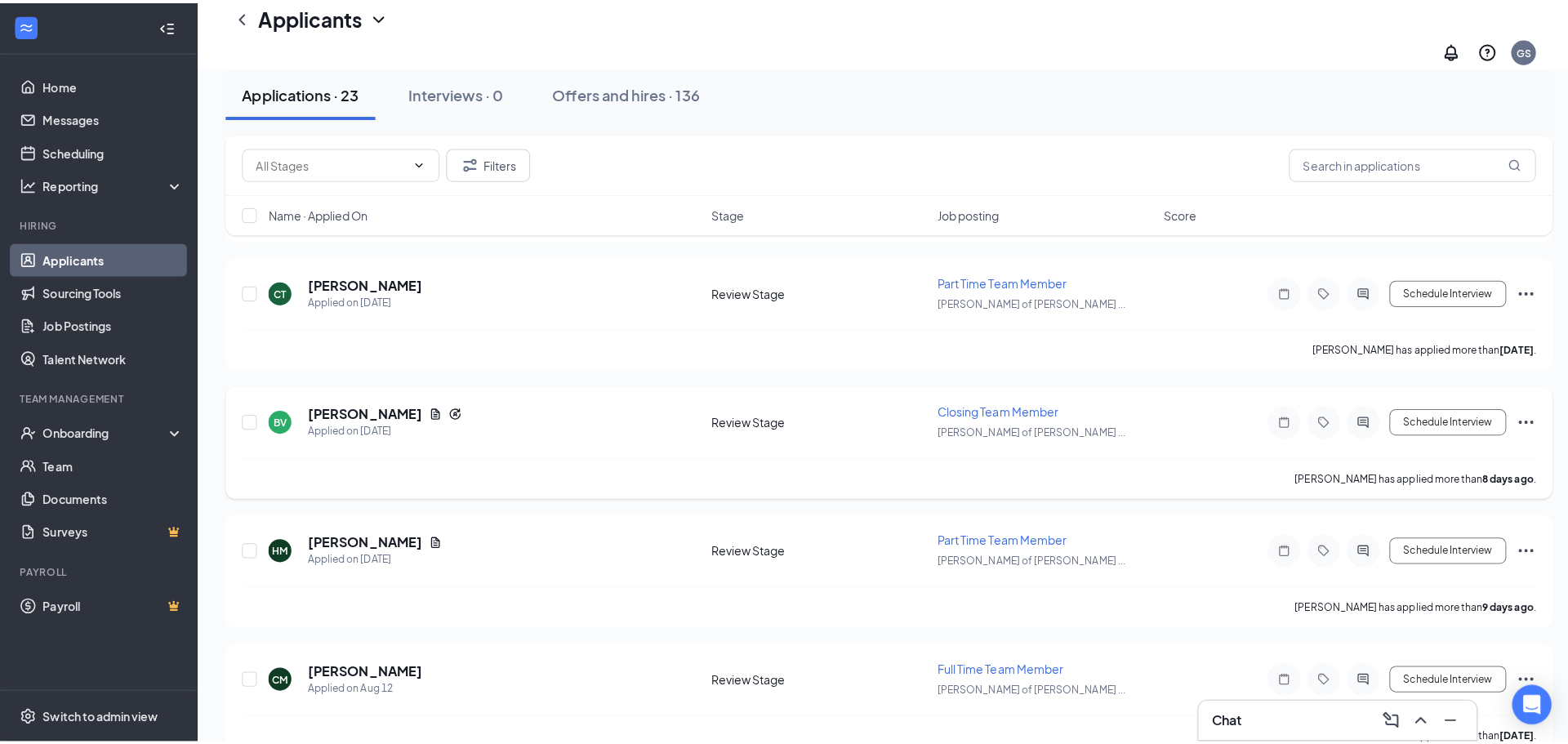
scroll to position [1044, 0]
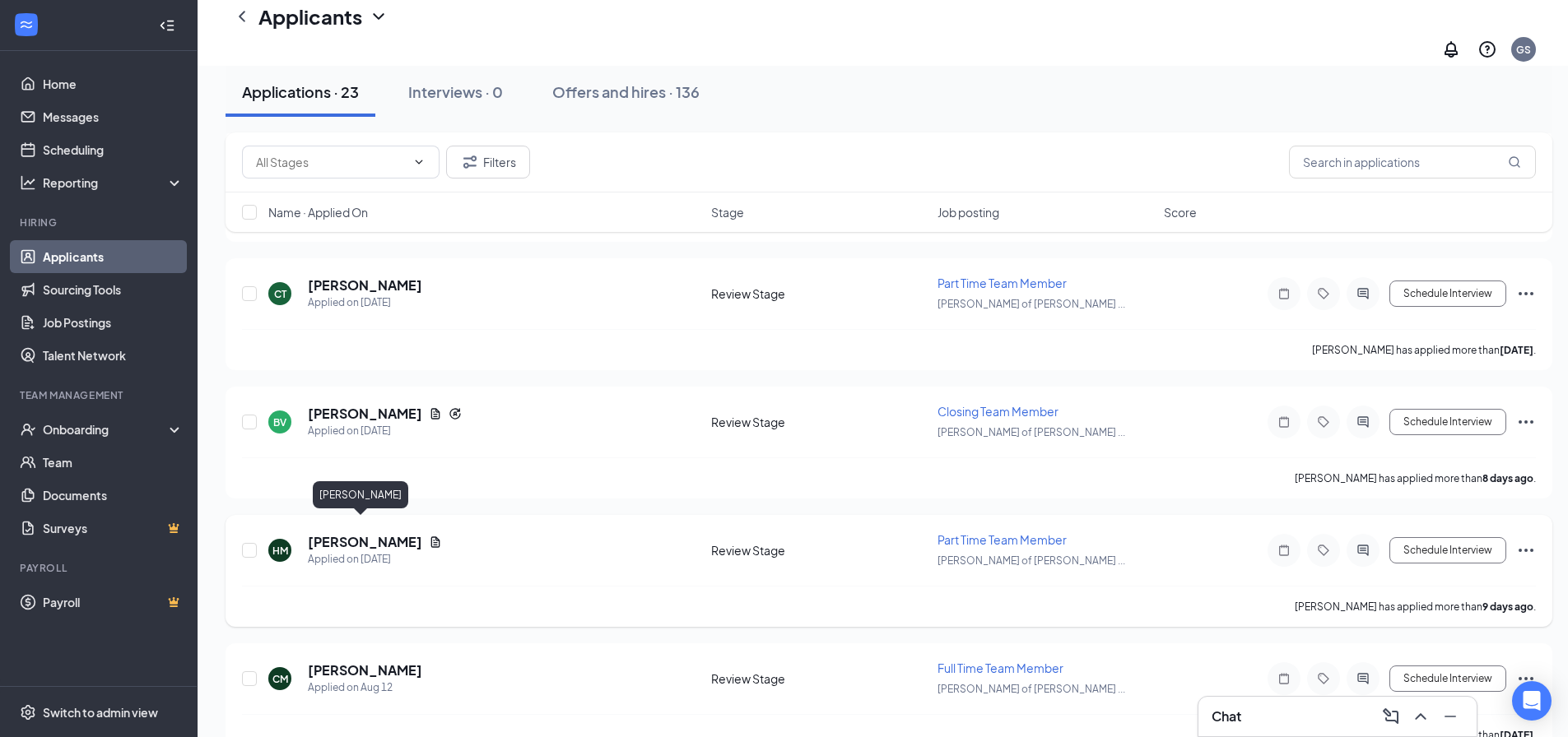
click at [358, 533] on h5 "[PERSON_NAME]" at bounding box center [364, 542] width 115 height 18
